Goal: Task Accomplishment & Management: Manage account settings

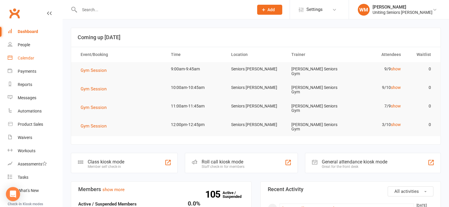
click at [24, 62] on link "Calendar" at bounding box center [35, 58] width 55 height 13
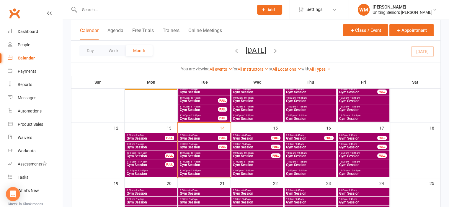
scroll to position [118, 0]
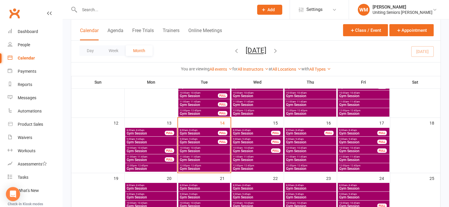
click at [299, 150] on span "Gym Session" at bounding box center [310, 152] width 49 height 4
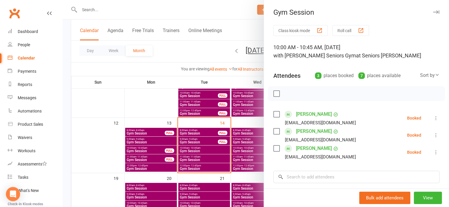
click at [91, 141] on div at bounding box center [256, 103] width 386 height 207
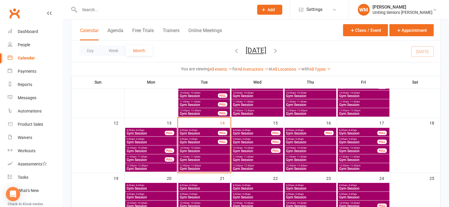
click at [242, 150] on span "Gym Session" at bounding box center [251, 152] width 39 height 4
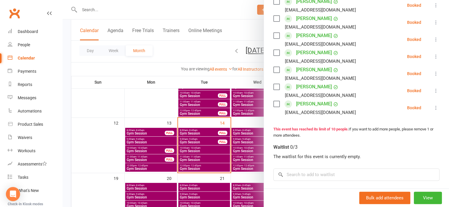
scroll to position [177, 0]
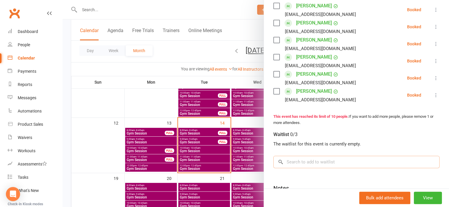
drag, startPoint x: 308, startPoint y: 159, endPoint x: 320, endPoint y: 168, distance: 15.6
click at [308, 159] on input "search" at bounding box center [356, 162] width 166 height 12
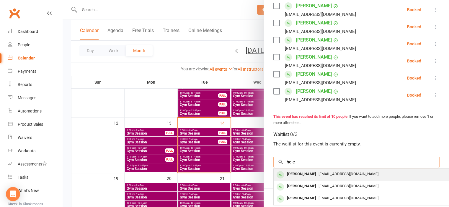
type input "hele"
click at [291, 174] on div "[PERSON_NAME]" at bounding box center [301, 174] width 34 height 9
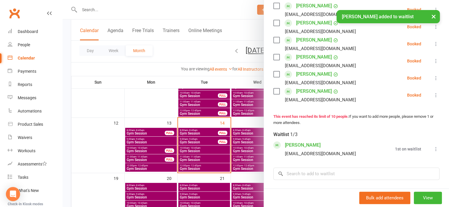
scroll to position [184, 0]
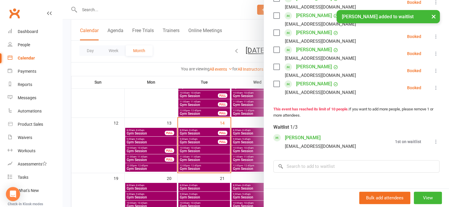
click at [433, 145] on icon at bounding box center [436, 142] width 6 height 6
click at [411, 159] on link "Book now" at bounding box center [406, 153] width 63 height 12
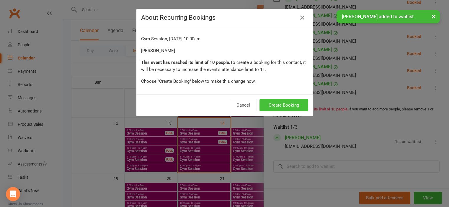
click at [275, 103] on button "Create Booking" at bounding box center [283, 105] width 49 height 12
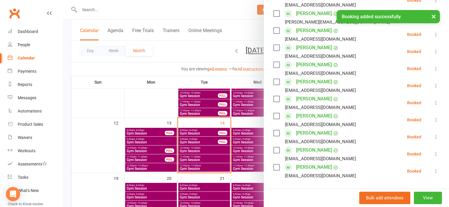
scroll to position [59, 0]
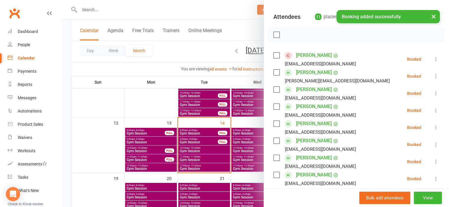
click at [109, 133] on div at bounding box center [256, 103] width 386 height 207
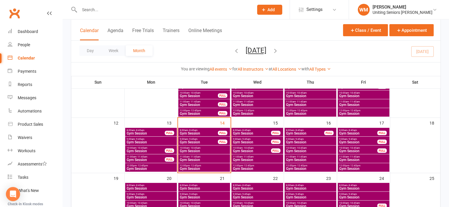
click at [195, 132] on span "Gym Session" at bounding box center [198, 134] width 39 height 4
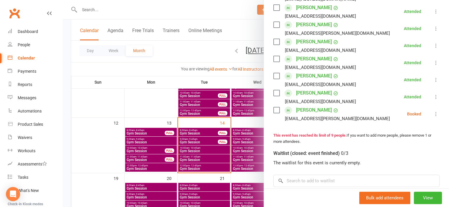
scroll to position [147, 0]
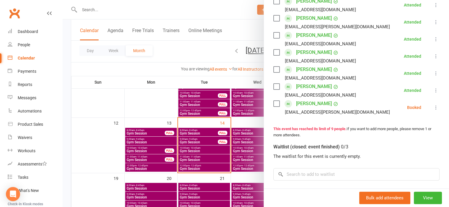
click at [433, 108] on icon at bounding box center [436, 108] width 6 height 6
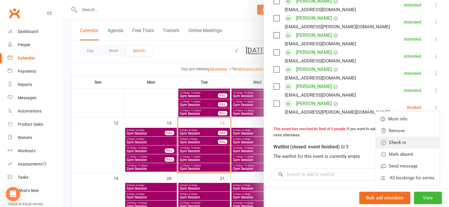
click at [414, 137] on link "Check in" at bounding box center [406, 143] width 63 height 12
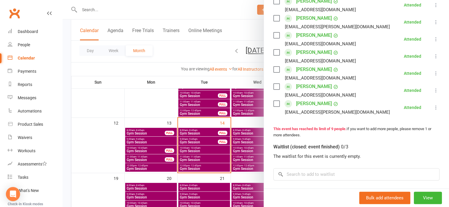
drag, startPoint x: 99, startPoint y: 148, endPoint x: 210, endPoint y: 137, distance: 111.4
click at [101, 148] on div at bounding box center [256, 103] width 386 height 207
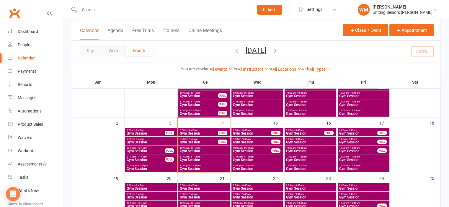
click at [215, 141] on span "Gym Session" at bounding box center [198, 143] width 39 height 4
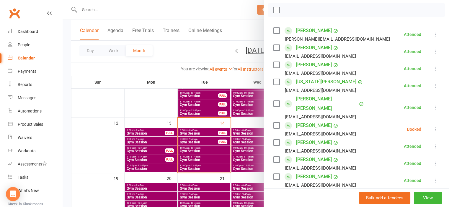
scroll to position [88, 0]
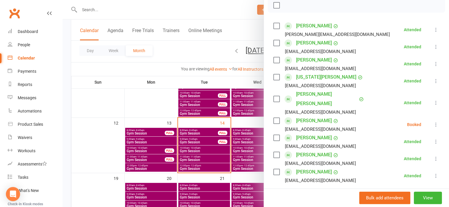
click at [433, 122] on icon at bounding box center [436, 125] width 6 height 6
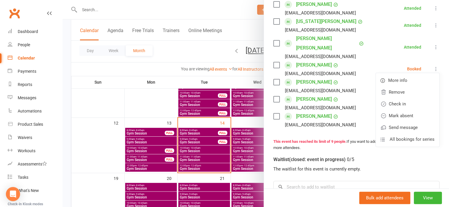
scroll to position [147, 0]
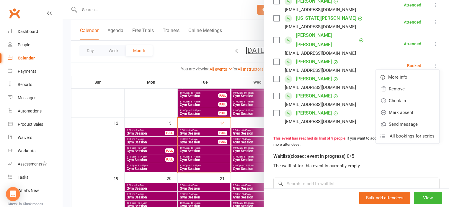
drag, startPoint x: 100, startPoint y: 158, endPoint x: 104, endPoint y: 157, distance: 4.2
click at [100, 158] on div at bounding box center [256, 103] width 386 height 207
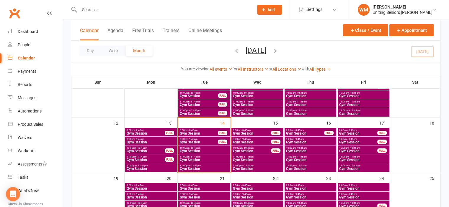
click at [188, 150] on span "Gym Session" at bounding box center [203, 152] width 49 height 4
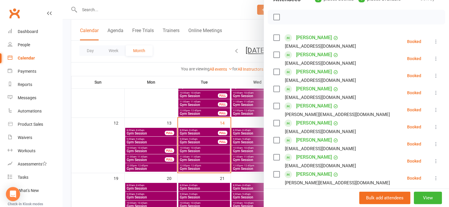
scroll to position [88, 0]
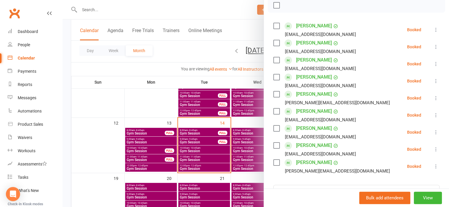
click at [163, 10] on div at bounding box center [256, 103] width 386 height 207
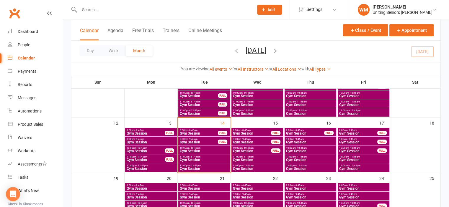
click at [152, 8] on input "text" at bounding box center [164, 10] width 172 height 8
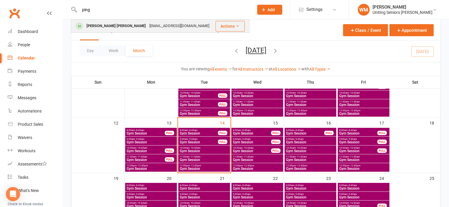
type input "ping"
click at [147, 25] on div "[EMAIL_ADDRESS][DOMAIN_NAME]" at bounding box center [178, 26] width 63 height 9
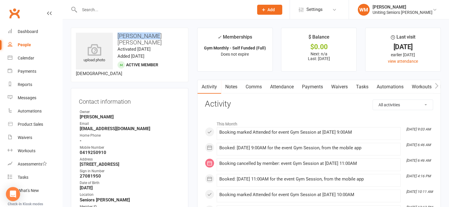
drag, startPoint x: 152, startPoint y: 34, endPoint x: 116, endPoint y: 34, distance: 36.9
click at [116, 34] on h3 "[PERSON_NAME] [PERSON_NAME]" at bounding box center [129, 39] width 107 height 13
copy h3 "[PERSON_NAME] [PERSON_NAME]"
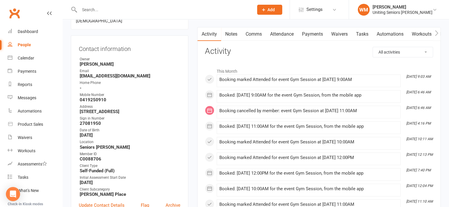
scroll to position [59, 0]
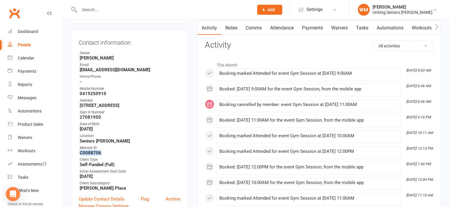
drag, startPoint x: 87, startPoint y: 146, endPoint x: 81, endPoint y: 146, distance: 6.2
click at [81, 150] on strong "C0088706" at bounding box center [130, 152] width 101 height 5
copy strong "C0088706"
drag, startPoint x: 127, startPoint y: 63, endPoint x: 79, endPoint y: 64, distance: 47.8
click at [80, 67] on strong "[EMAIL_ADDRESS][DOMAIN_NAME]" at bounding box center [130, 69] width 101 height 5
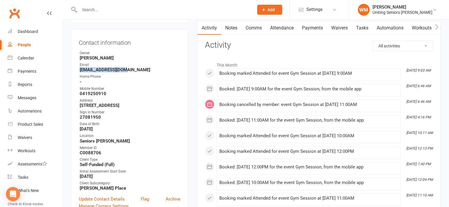
copy strong "[EMAIL_ADDRESS][DOMAIN_NAME]"
click at [29, 32] on div "Dashboard" at bounding box center [28, 31] width 20 height 5
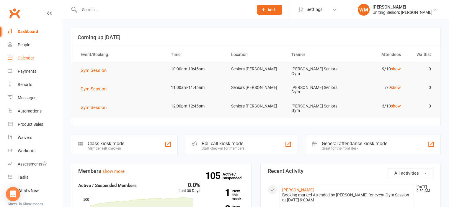
click at [29, 58] on div "Calendar" at bounding box center [26, 58] width 17 height 5
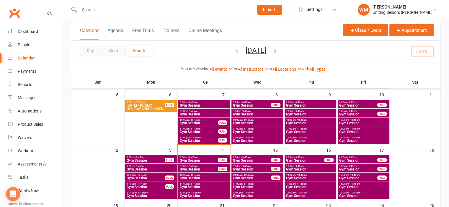
scroll to position [118, 0]
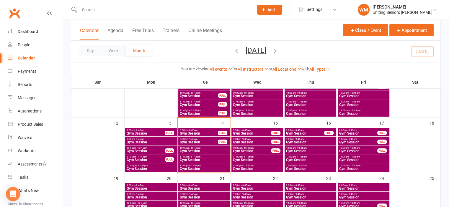
click at [204, 150] on span "Gym Session" at bounding box center [203, 152] width 49 height 4
click at [112, 9] on input "text" at bounding box center [164, 10] width 172 height 8
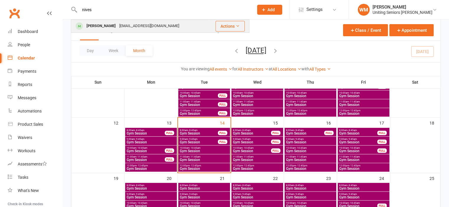
type input "nives"
click at [112, 27] on div "Nives Vuchich" at bounding box center [101, 26] width 33 height 9
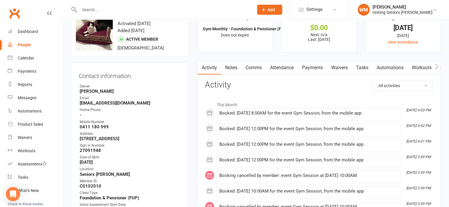
scroll to position [29, 0]
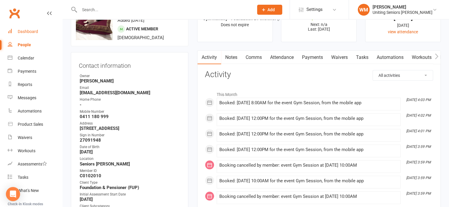
click at [21, 34] on link "Dashboard" at bounding box center [35, 31] width 55 height 13
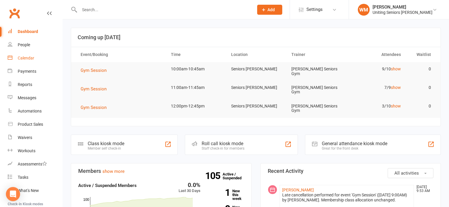
click at [29, 55] on link "Calendar" at bounding box center [35, 58] width 55 height 13
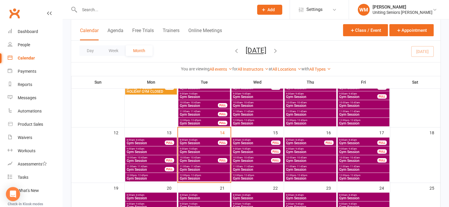
scroll to position [118, 0]
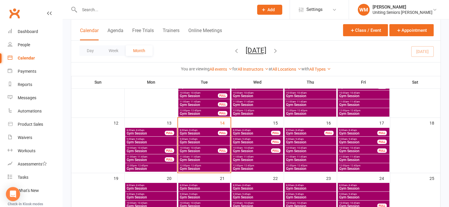
click at [198, 150] on span "Gym Session" at bounding box center [198, 152] width 39 height 4
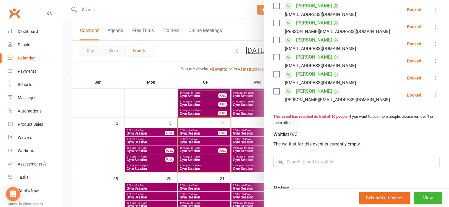
scroll to position [147, 0]
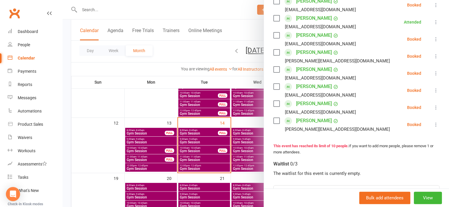
click at [433, 90] on icon at bounding box center [436, 91] width 6 height 6
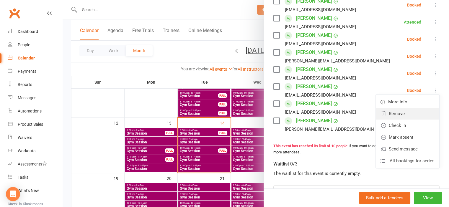
click at [402, 111] on link "Remove" at bounding box center [406, 114] width 63 height 12
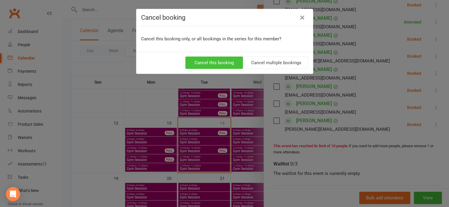
click at [208, 63] on button "Cancel this booking" at bounding box center [214, 63] width 58 height 12
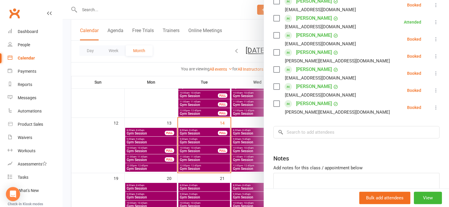
click at [216, 160] on div at bounding box center [256, 103] width 386 height 207
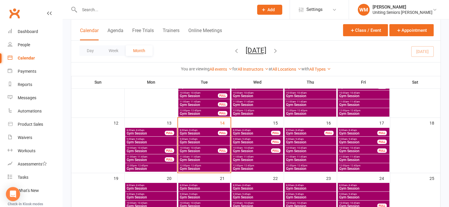
click at [216, 160] on span "Gym Session" at bounding box center [203, 160] width 49 height 4
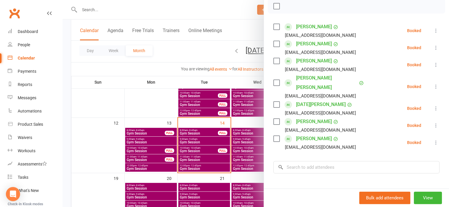
scroll to position [88, 0]
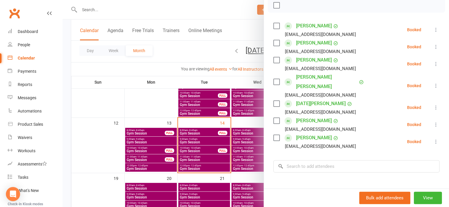
click at [212, 167] on div at bounding box center [256, 103] width 386 height 207
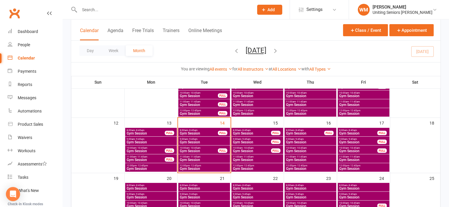
click at [211, 167] on span "Gym Session" at bounding box center [203, 169] width 49 height 4
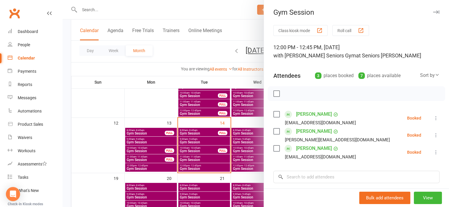
scroll to position [29, 0]
